Goal: Information Seeking & Learning: Find specific fact

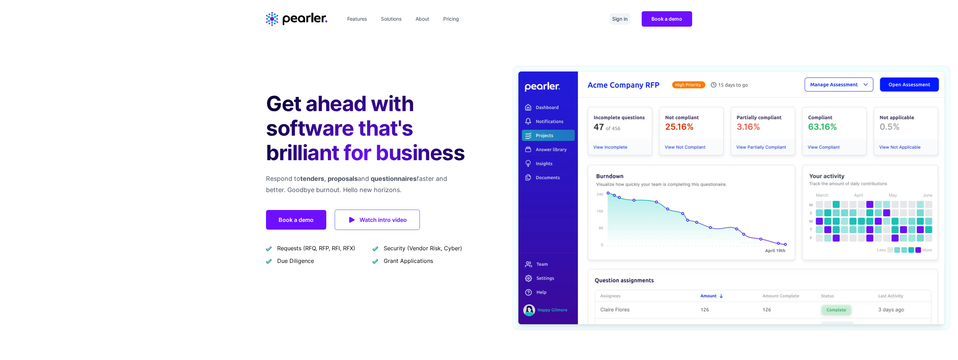
click at [348, 19] on link "Sign in" at bounding box center [620, 18] width 21 height 11
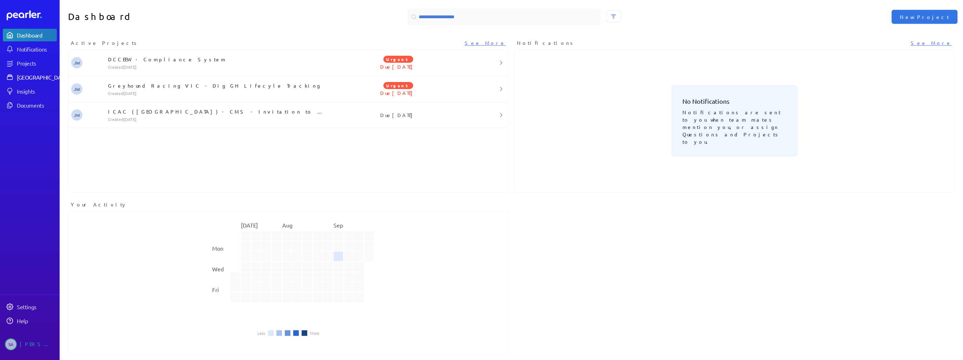
click at [36, 75] on div "Answer Library" at bounding box center [43, 77] width 52 height 7
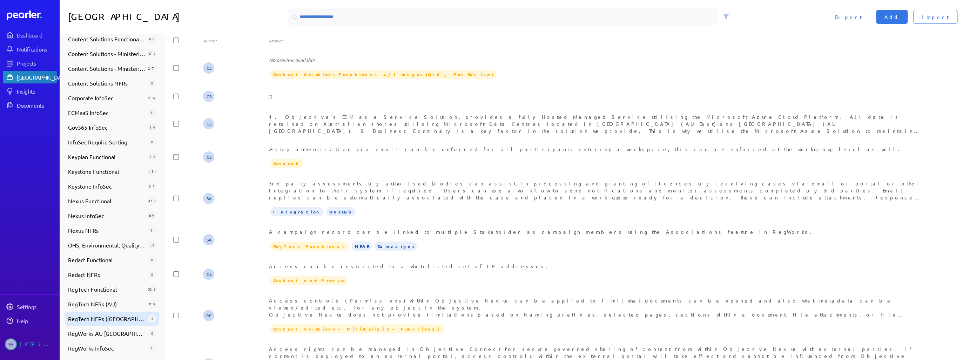
scroll to position [257, 0]
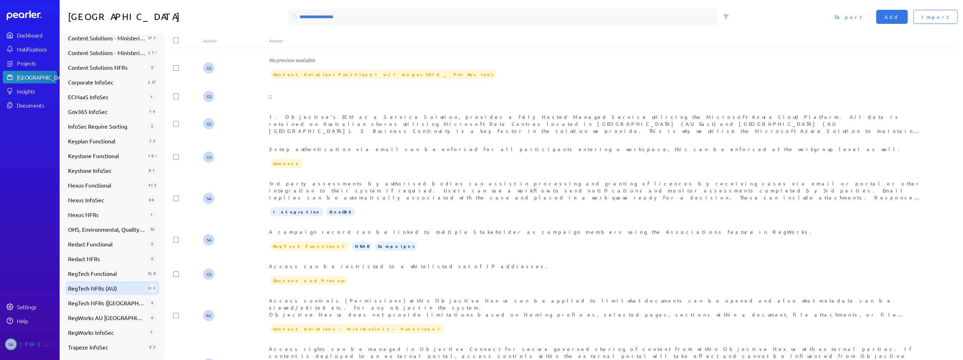
click at [88, 290] on span "RegTech NFRs (AU)" at bounding box center [106, 288] width 77 height 8
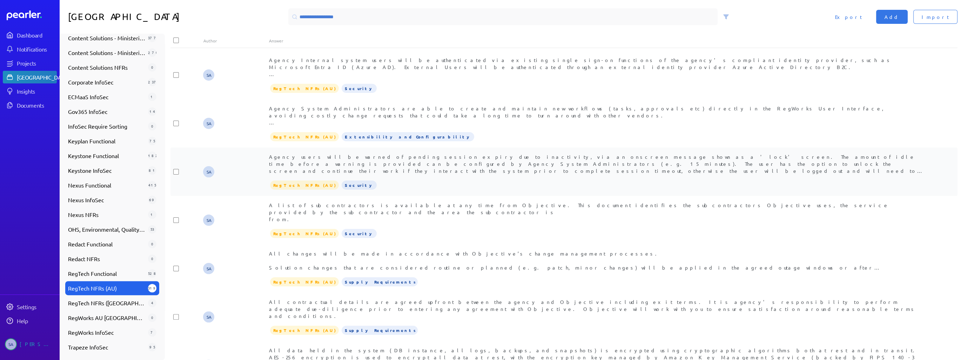
click at [391, 163] on div "Agency users will be warned of pending session expiry due to inactivity, via an…" at bounding box center [597, 163] width 656 height 21
